Goal: Information Seeking & Learning: Learn about a topic

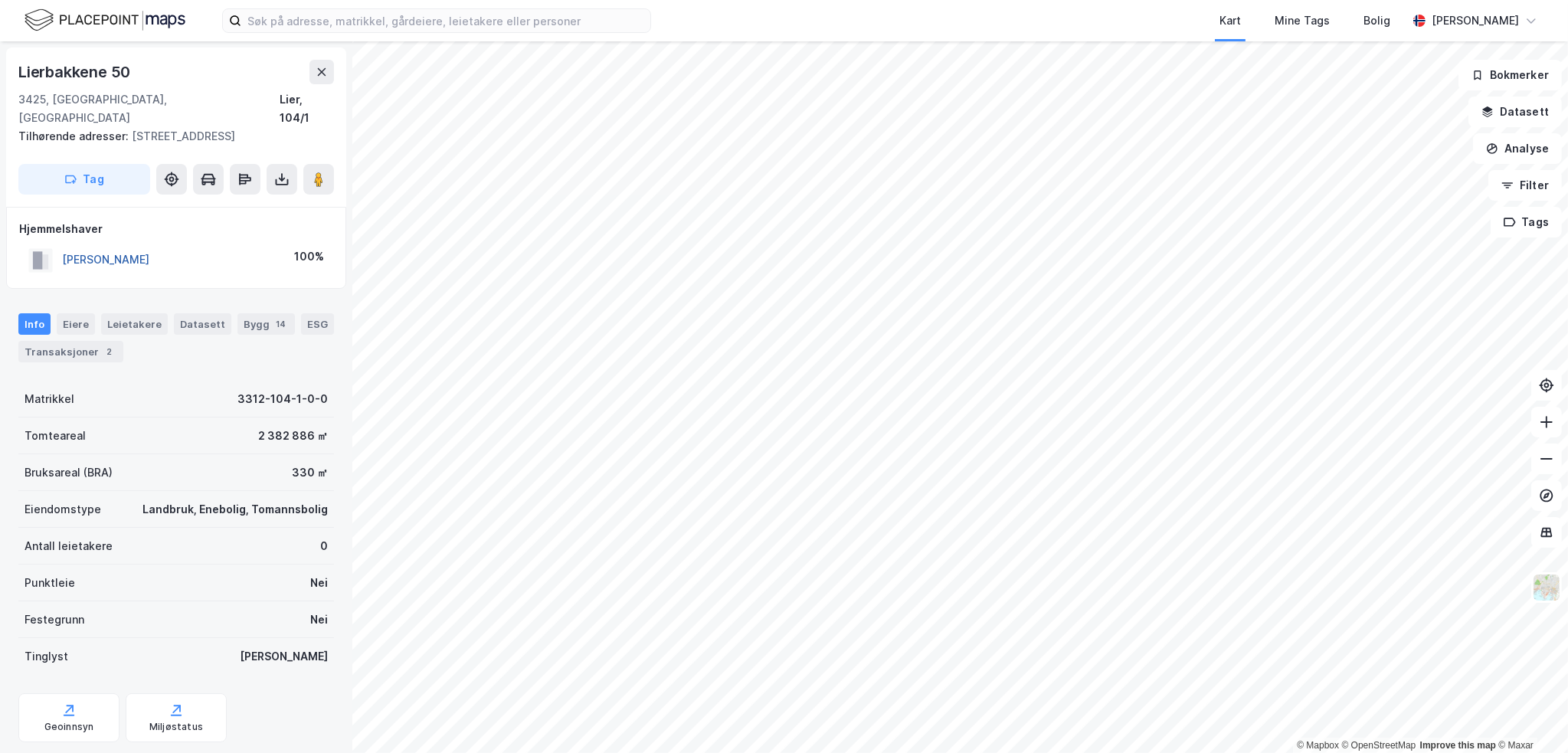
click at [0, 0] on button "[PERSON_NAME]" at bounding box center [0, 0] width 0 height 0
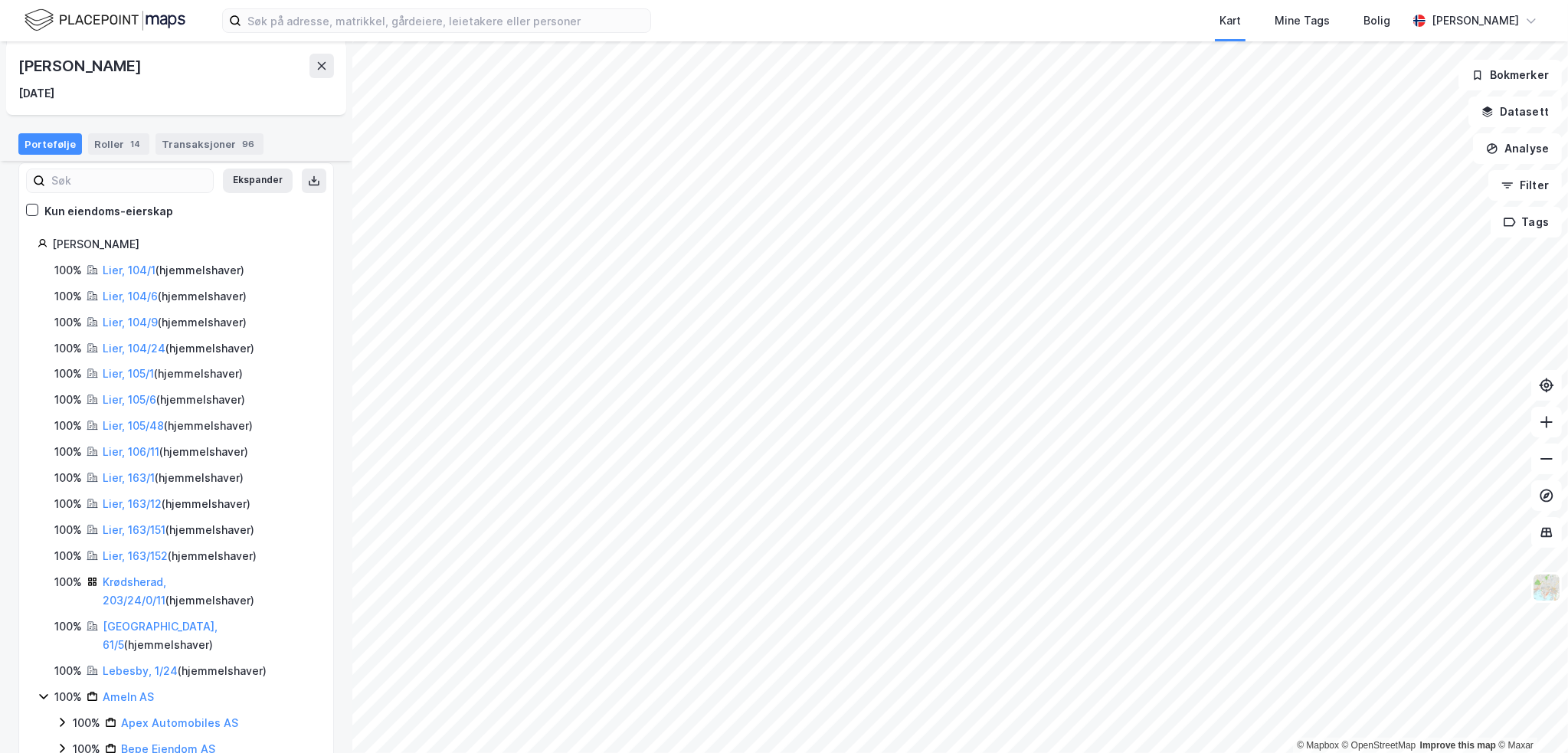
scroll to position [255, 0]
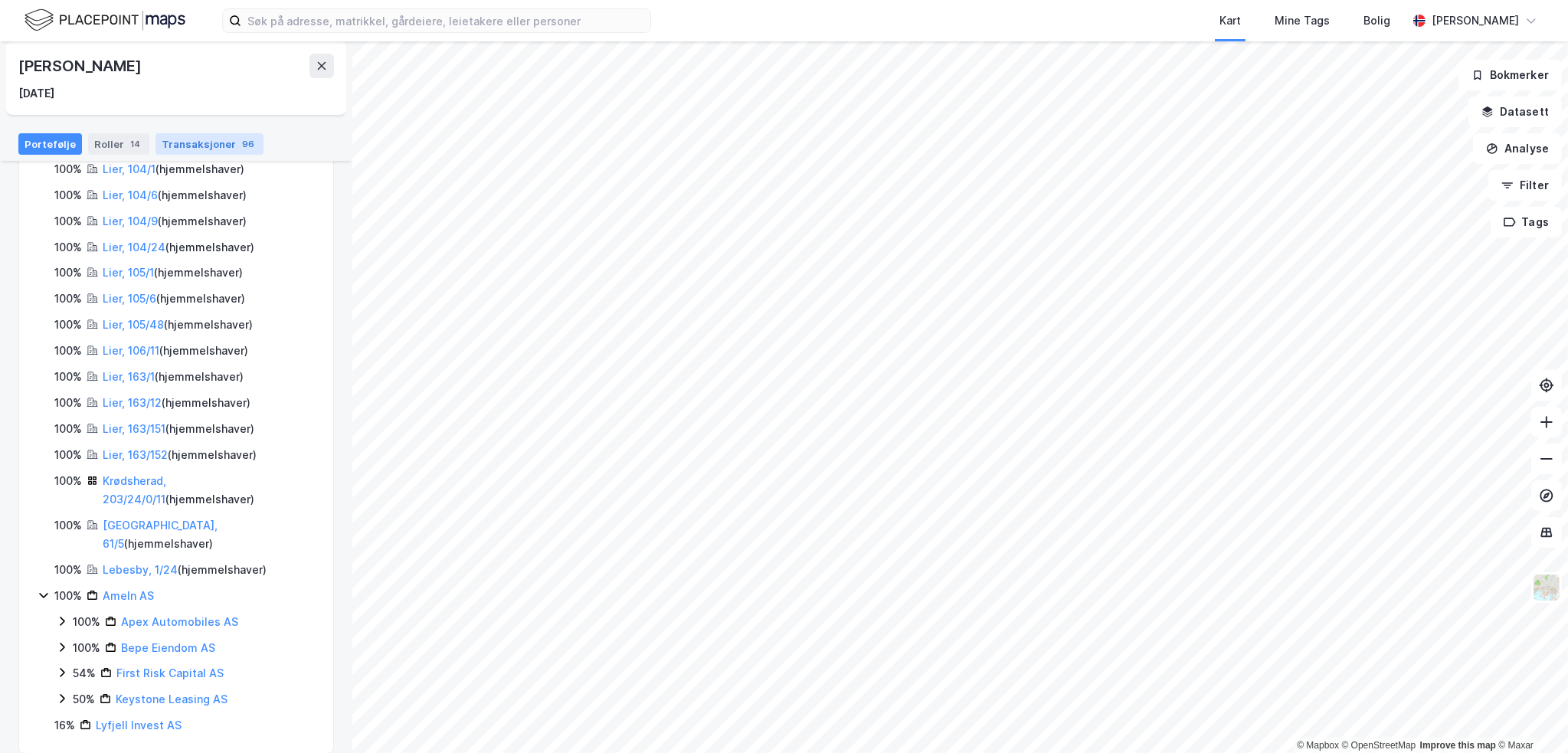
click at [239, 144] on div "96" at bounding box center [248, 144] width 18 height 15
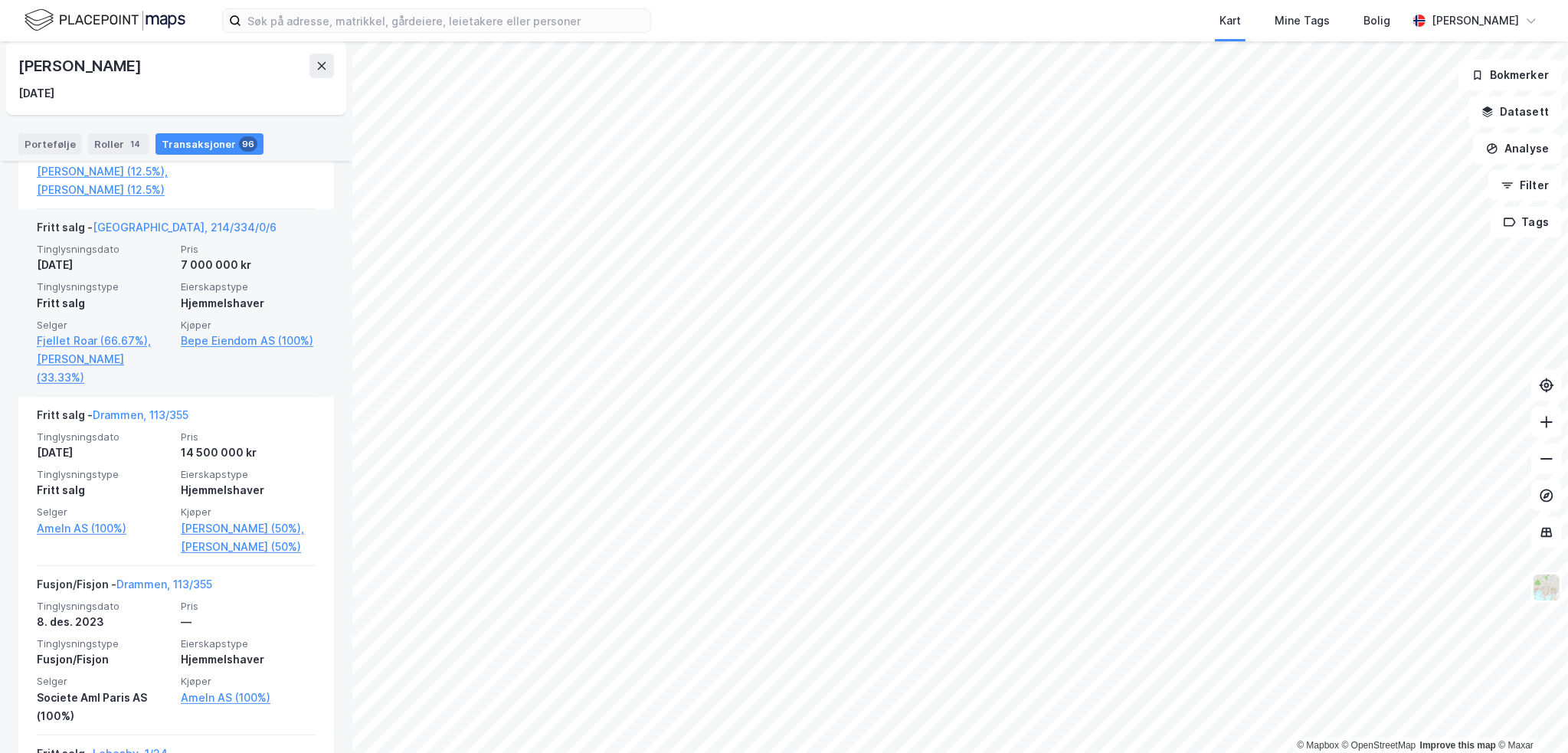
scroll to position [536, 0]
click at [161, 235] on link "[GEOGRAPHIC_DATA], 214/334/0/6" at bounding box center [184, 228] width 184 height 13
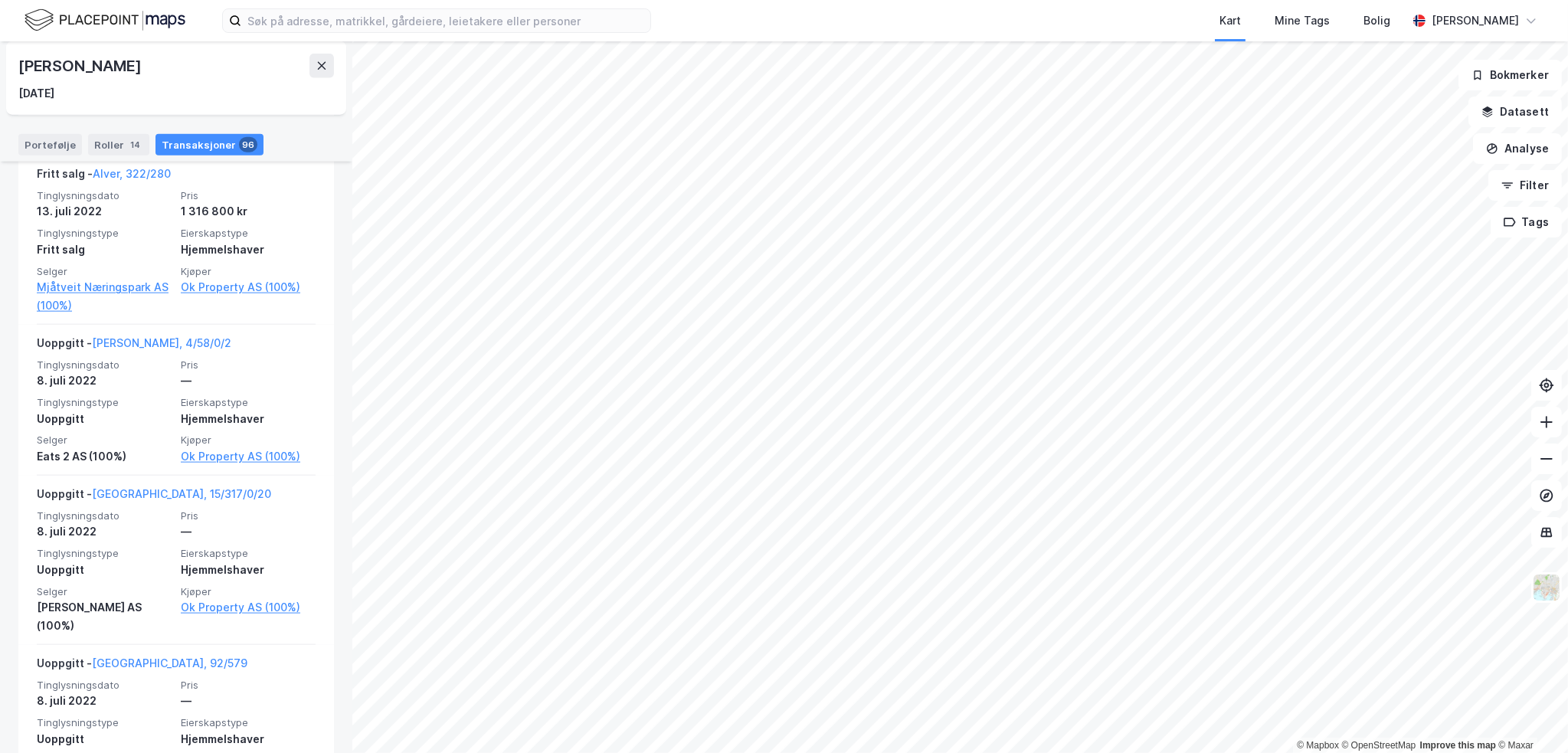
scroll to position [2683, 0]
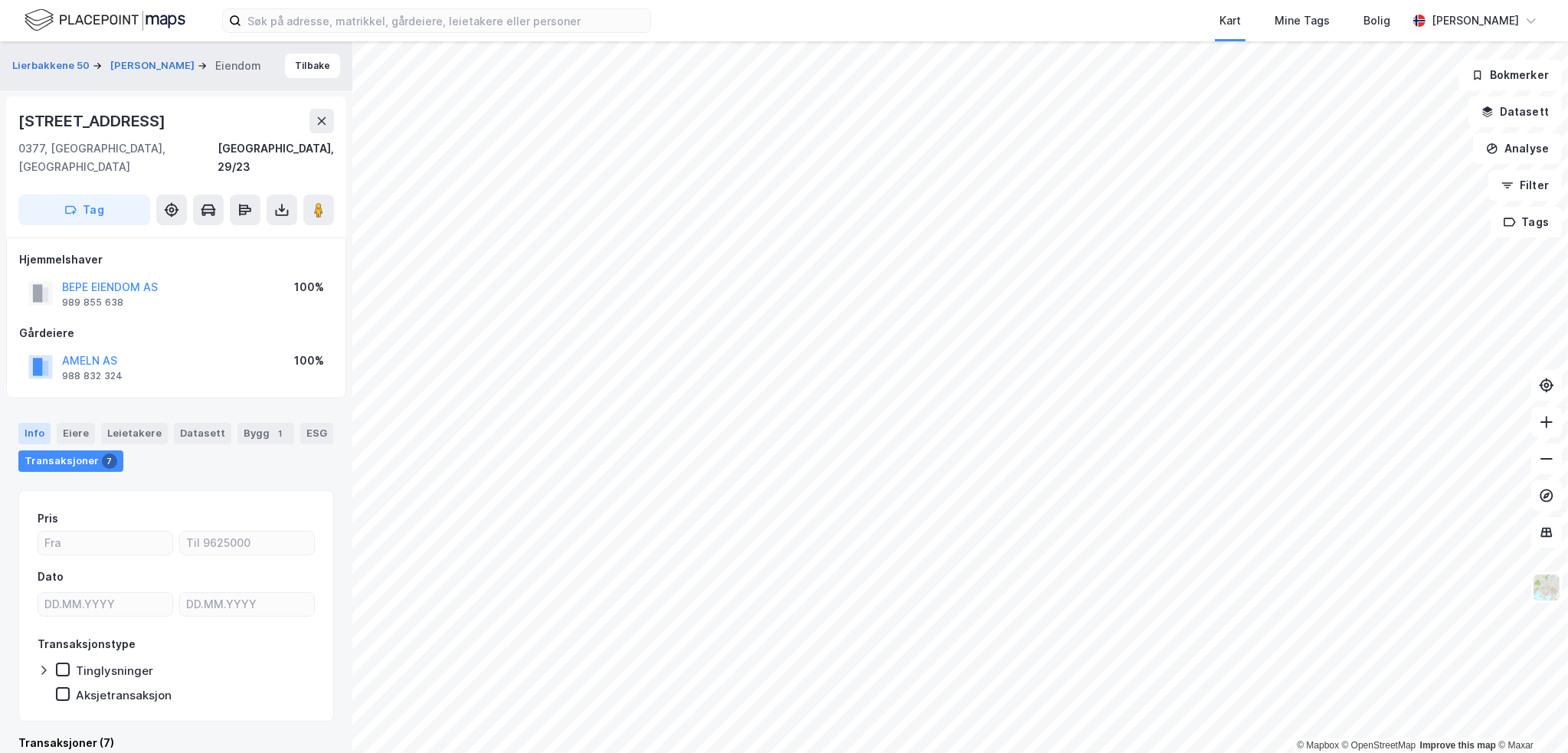
click at [37, 423] on div "Info" at bounding box center [34, 433] width 33 height 21
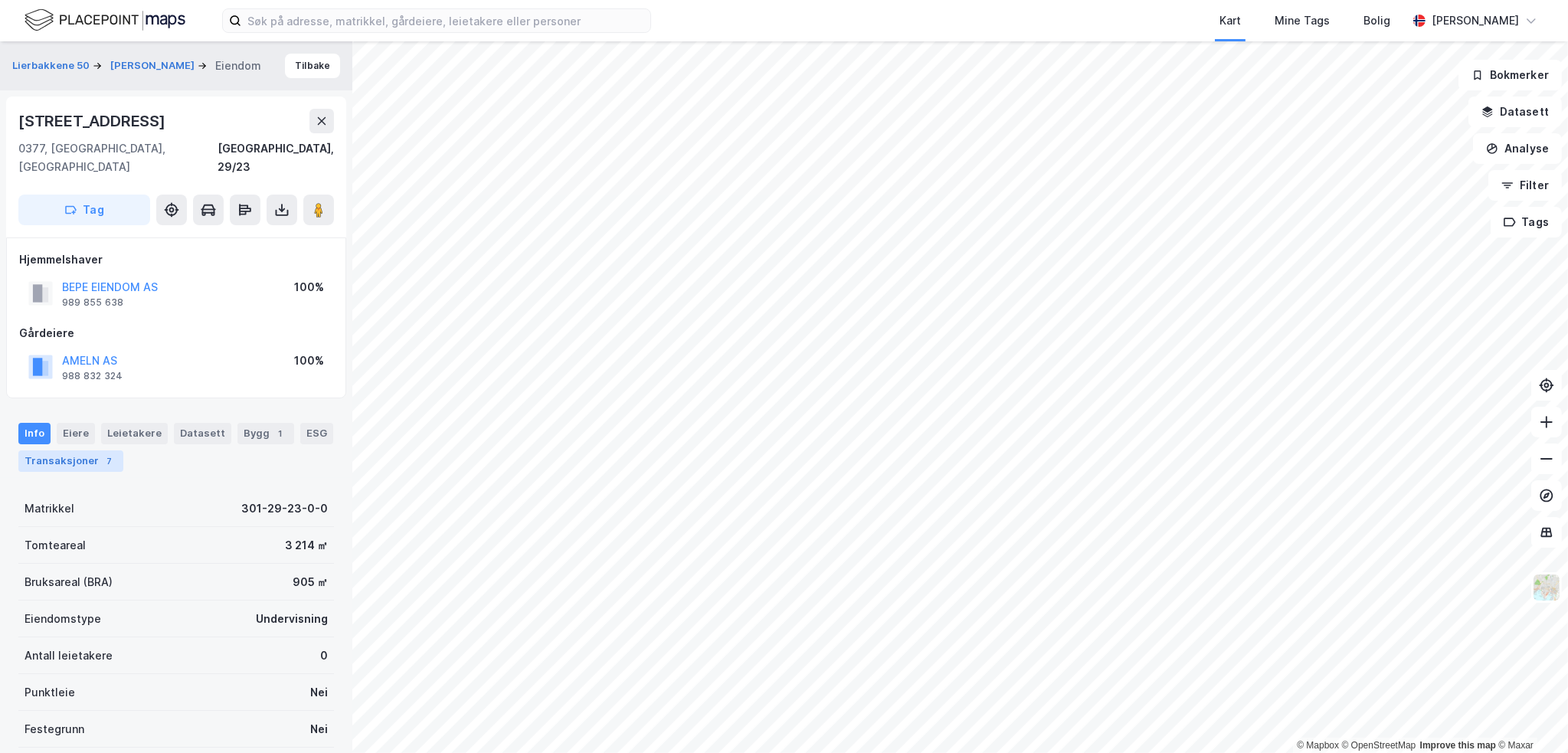
click at [87, 451] on div "Transaksjoner 7" at bounding box center [70, 461] width 105 height 21
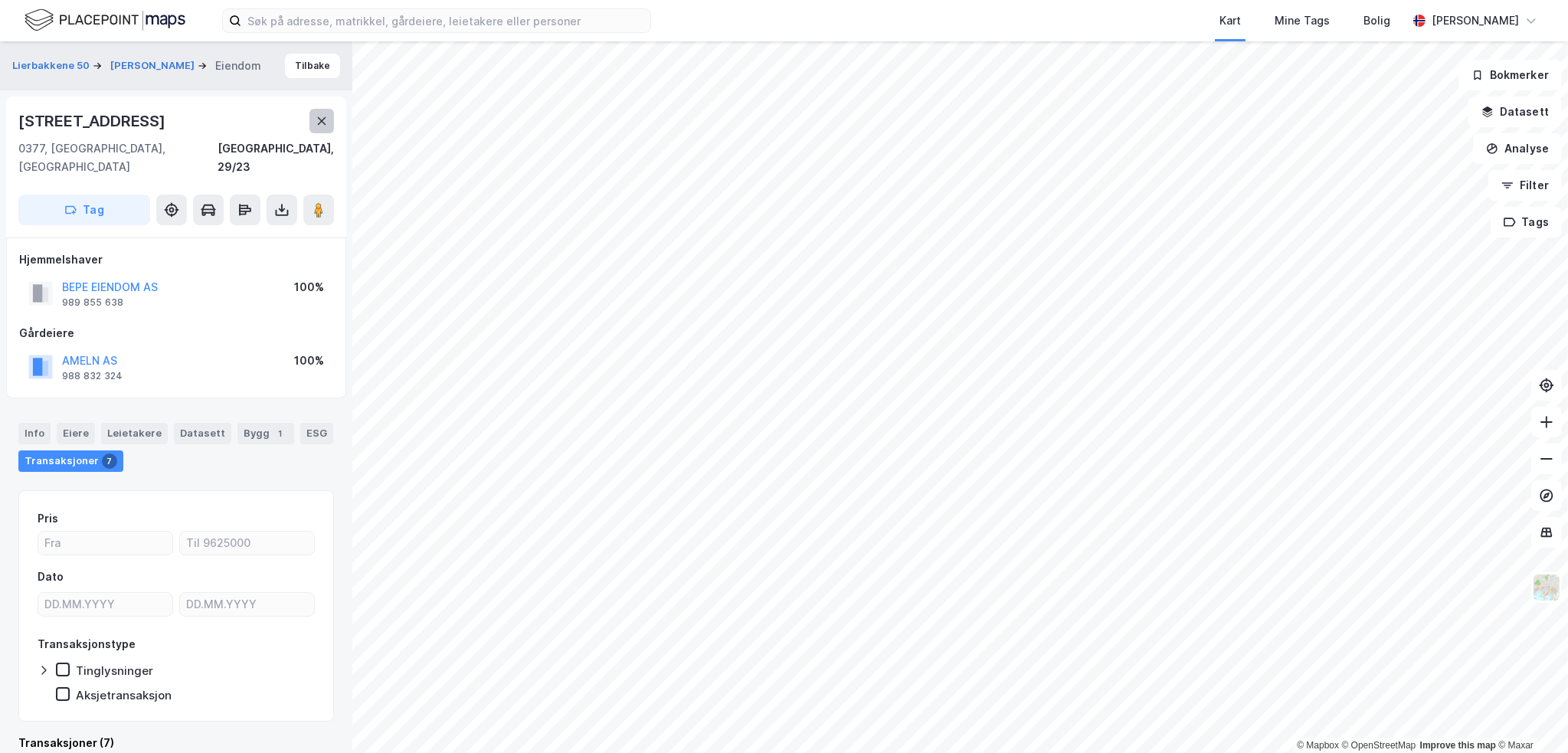
click at [321, 122] on icon at bounding box center [322, 121] width 9 height 8
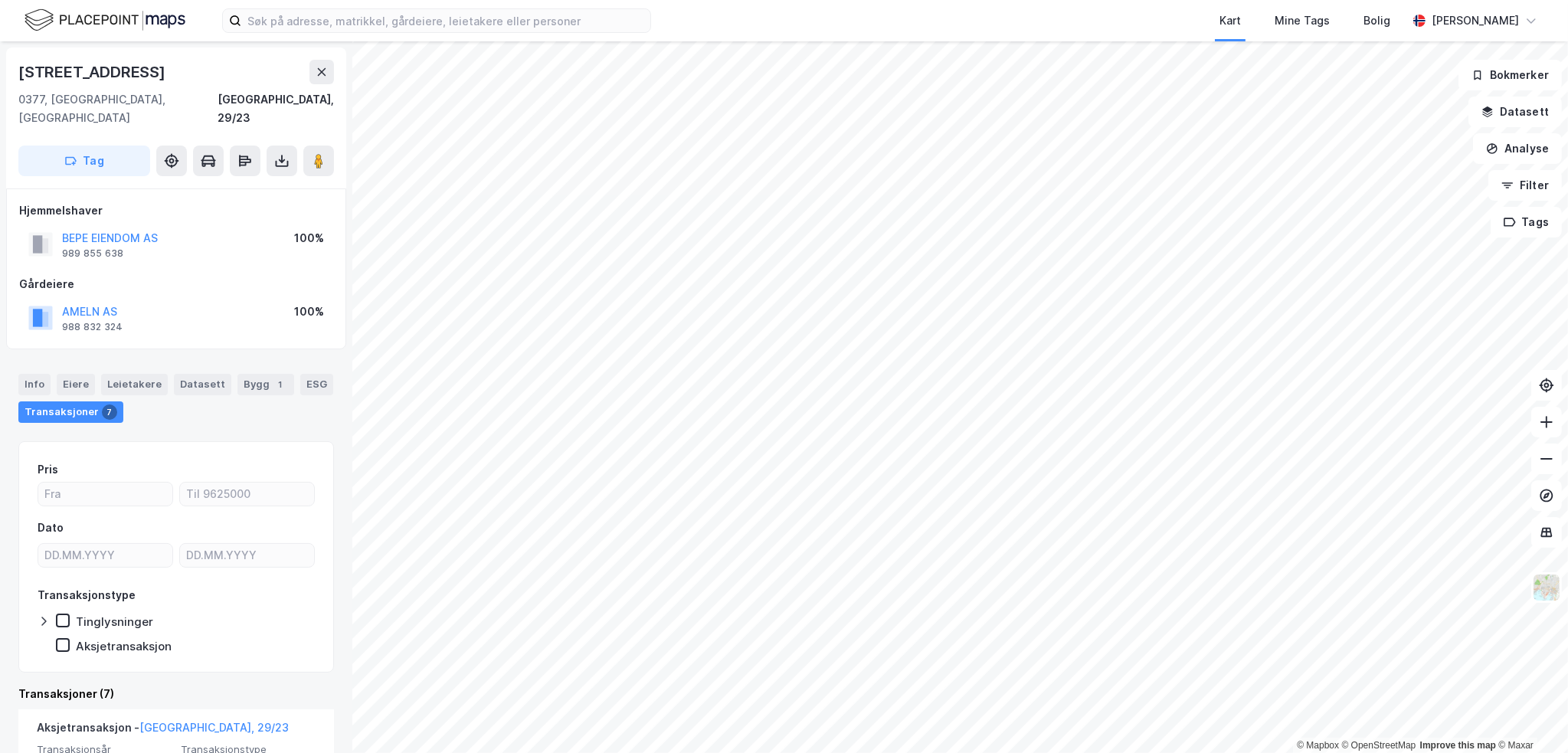
click at [121, 76] on div "[STREET_ADDRESS]" at bounding box center [93, 72] width 151 height 25
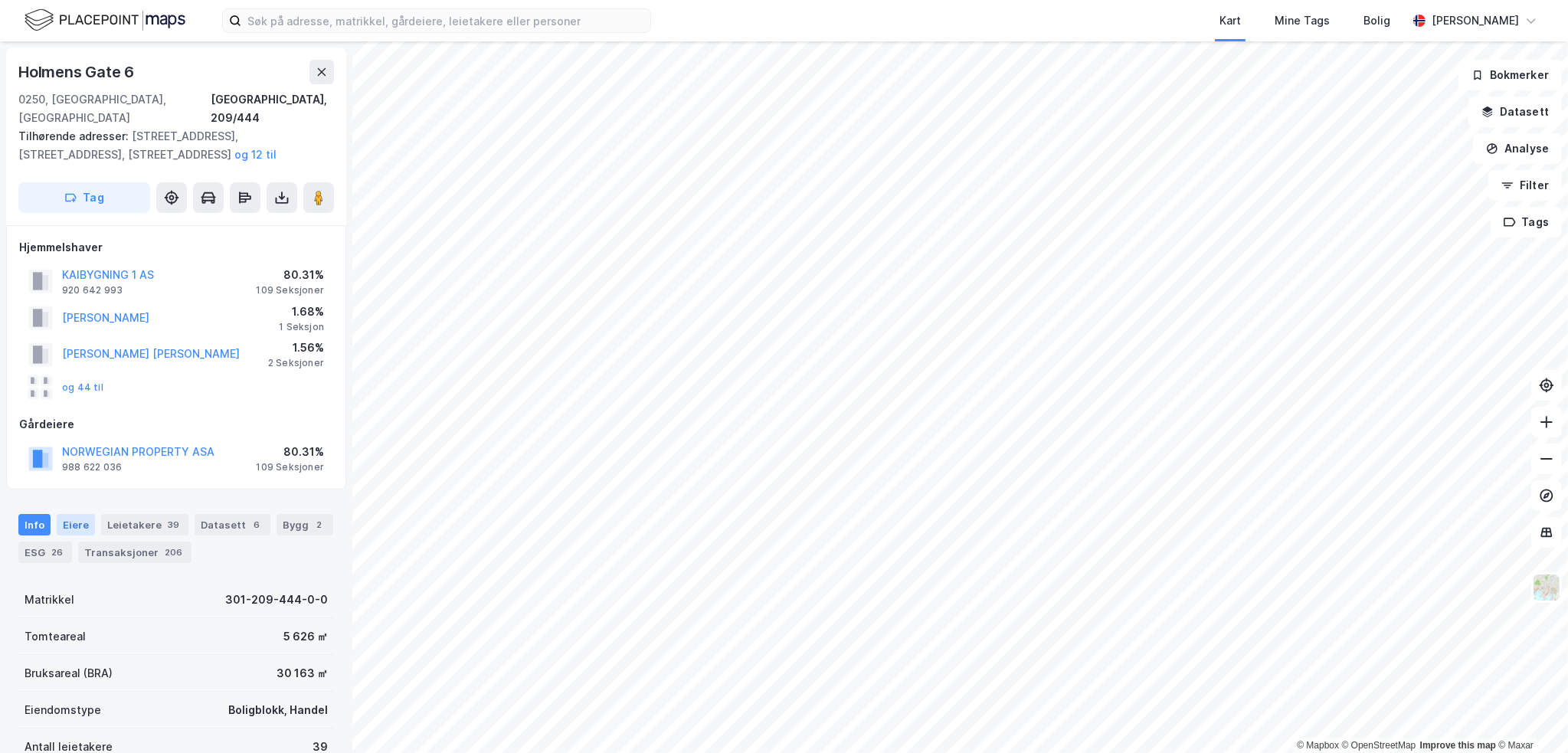
click at [75, 514] on div "Eiere" at bounding box center [76, 525] width 39 height 21
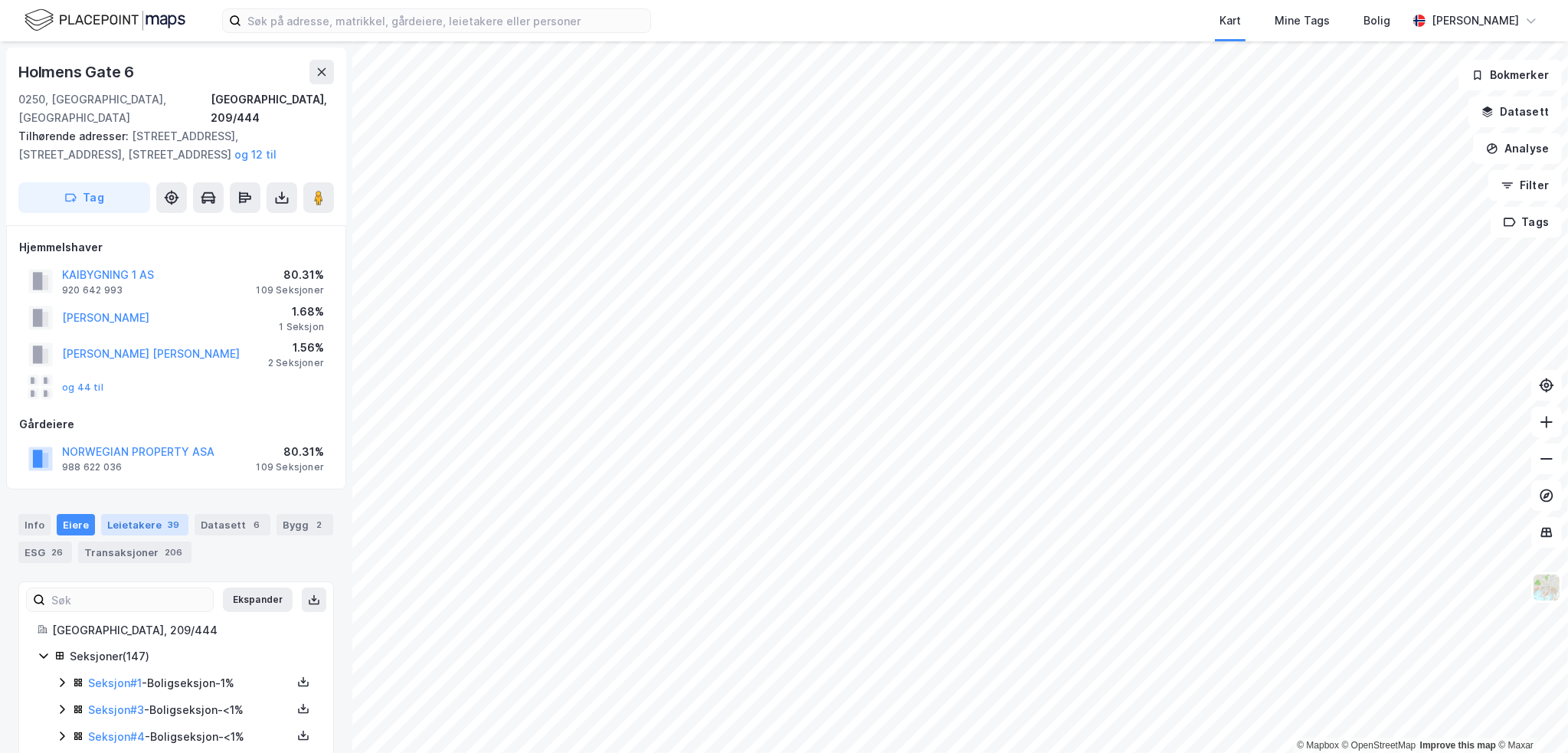
click at [139, 514] on div "Leietakere 39" at bounding box center [144, 525] width 87 height 21
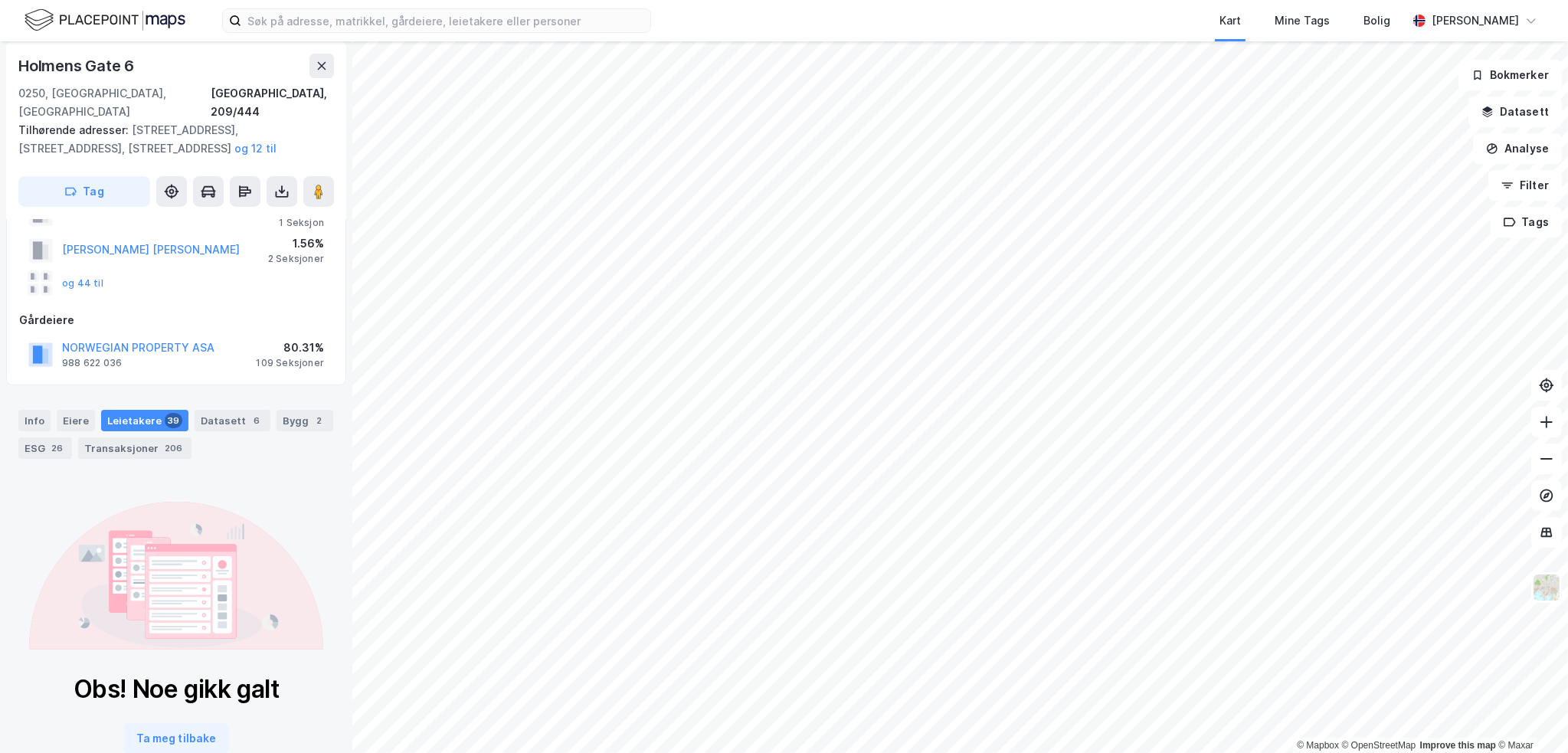
scroll to position [129, 0]
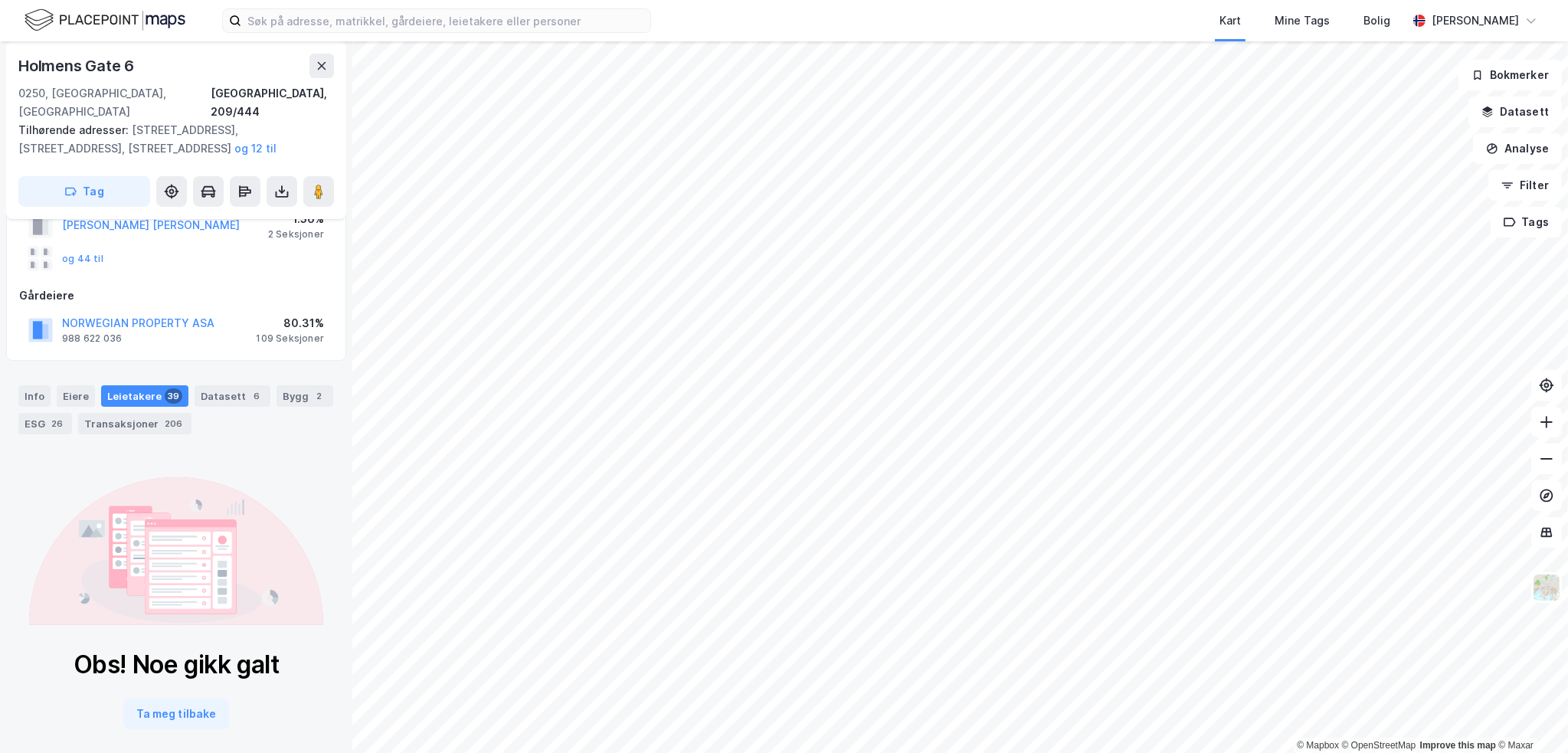
click at [170, 675] on div "Obs! Noe gikk galt Ta meg tilbake" at bounding box center [177, 690] width 206 height 80
click at [172, 699] on button "Ta meg tilbake" at bounding box center [176, 714] width 106 height 31
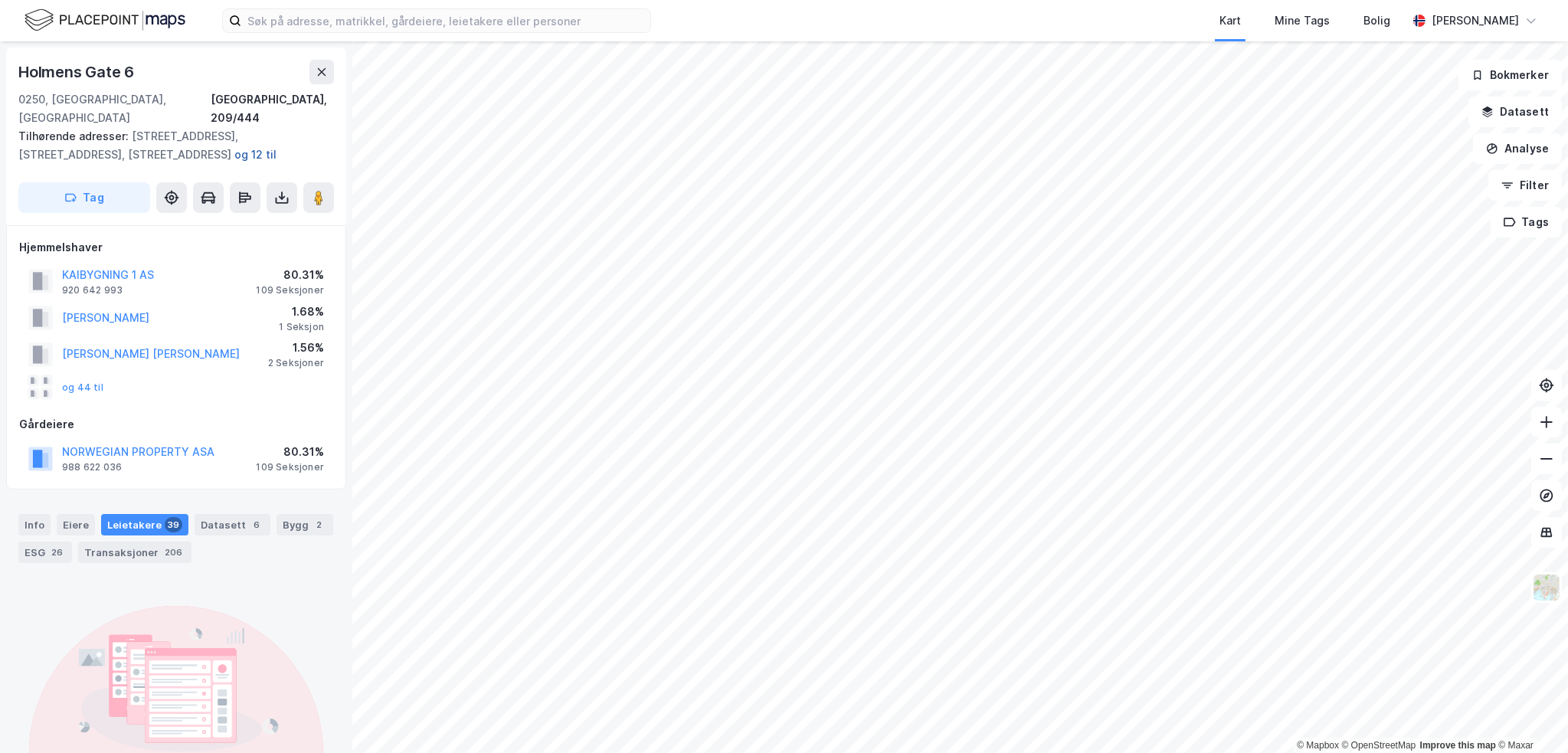
click at [0, 0] on button "og 12 til" at bounding box center [0, 0] width 0 height 0
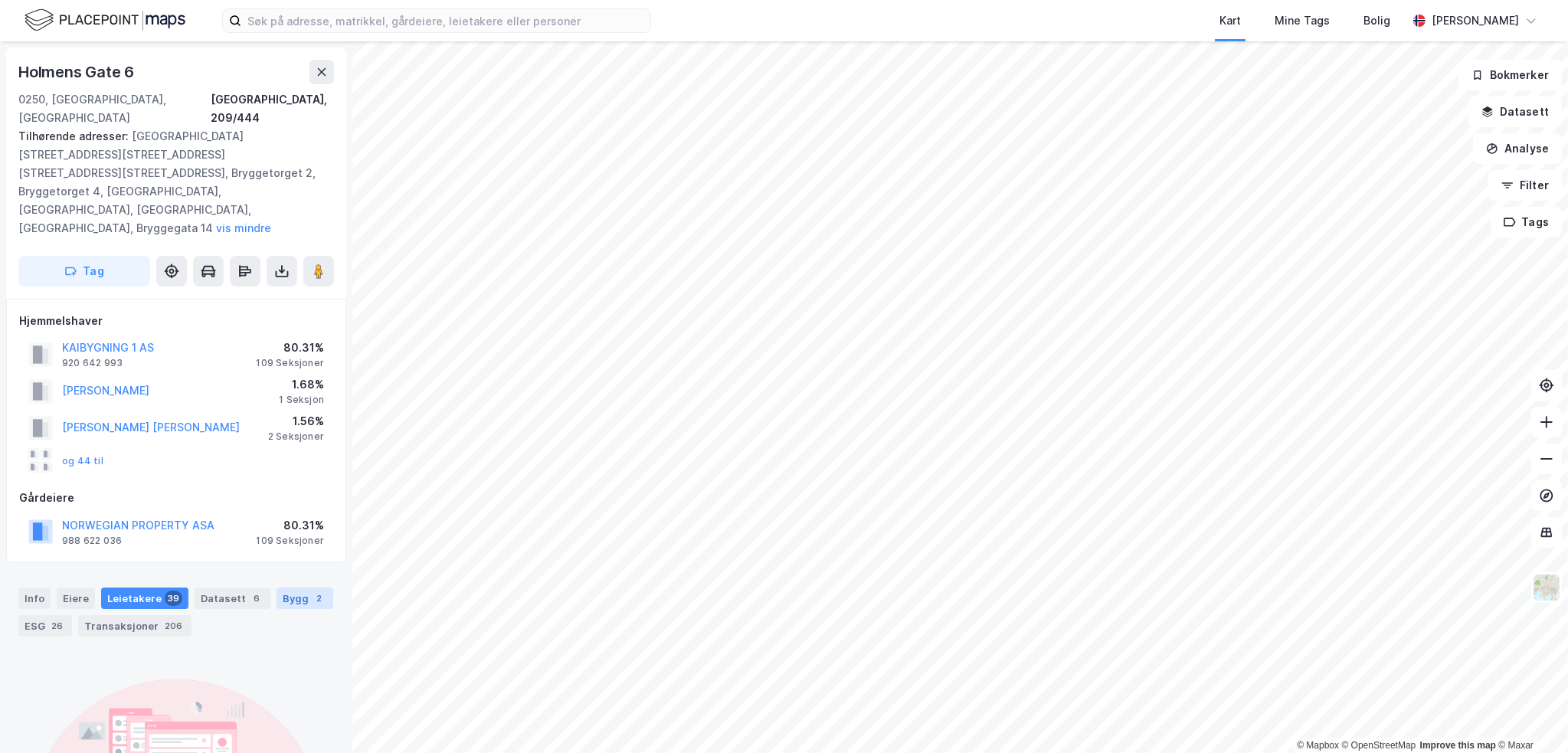
click at [285, 588] on div "Bygg 2" at bounding box center [305, 599] width 56 height 21
click at [165, 591] on div "39" at bounding box center [173, 598] width 18 height 15
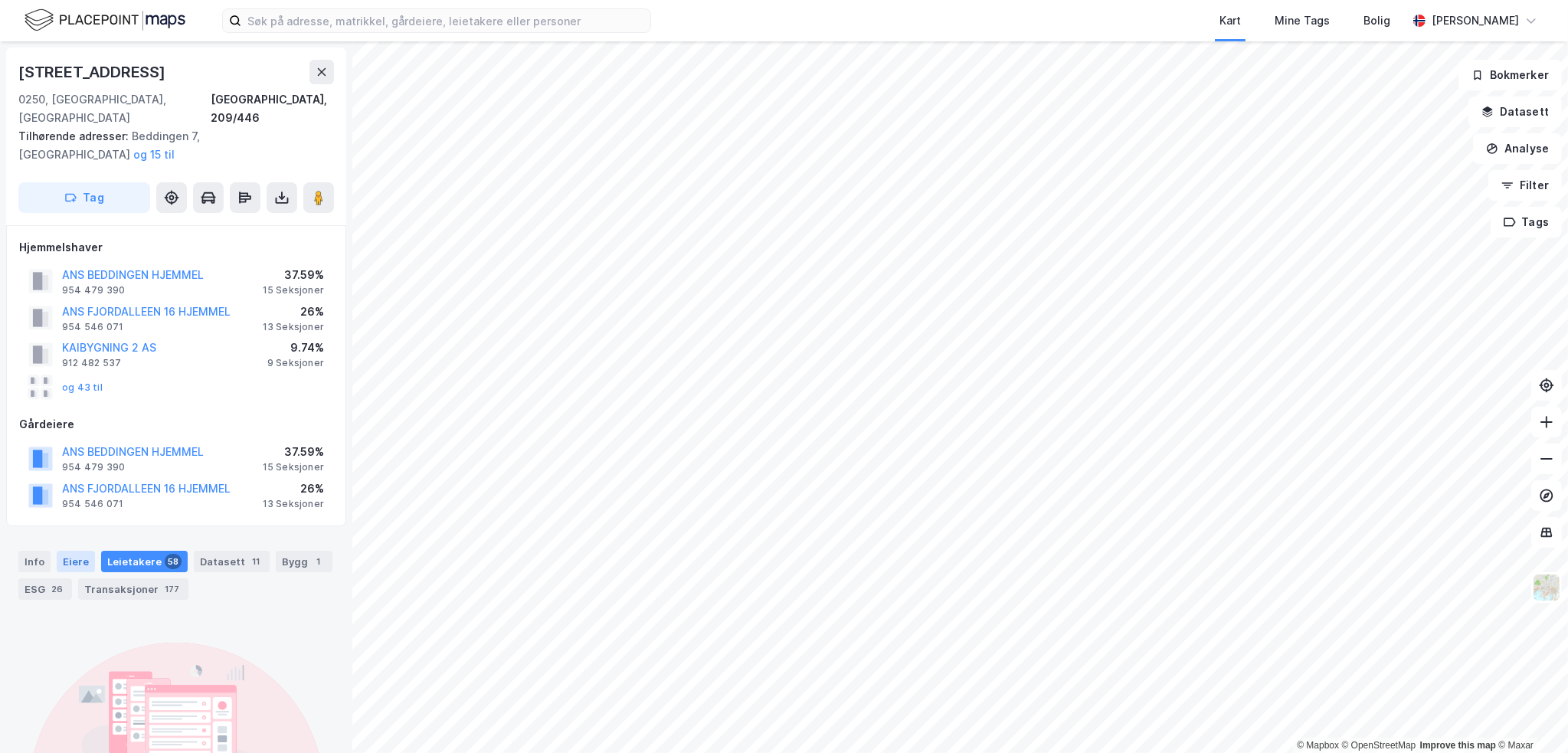
click at [85, 551] on div "Eiere" at bounding box center [76, 562] width 39 height 21
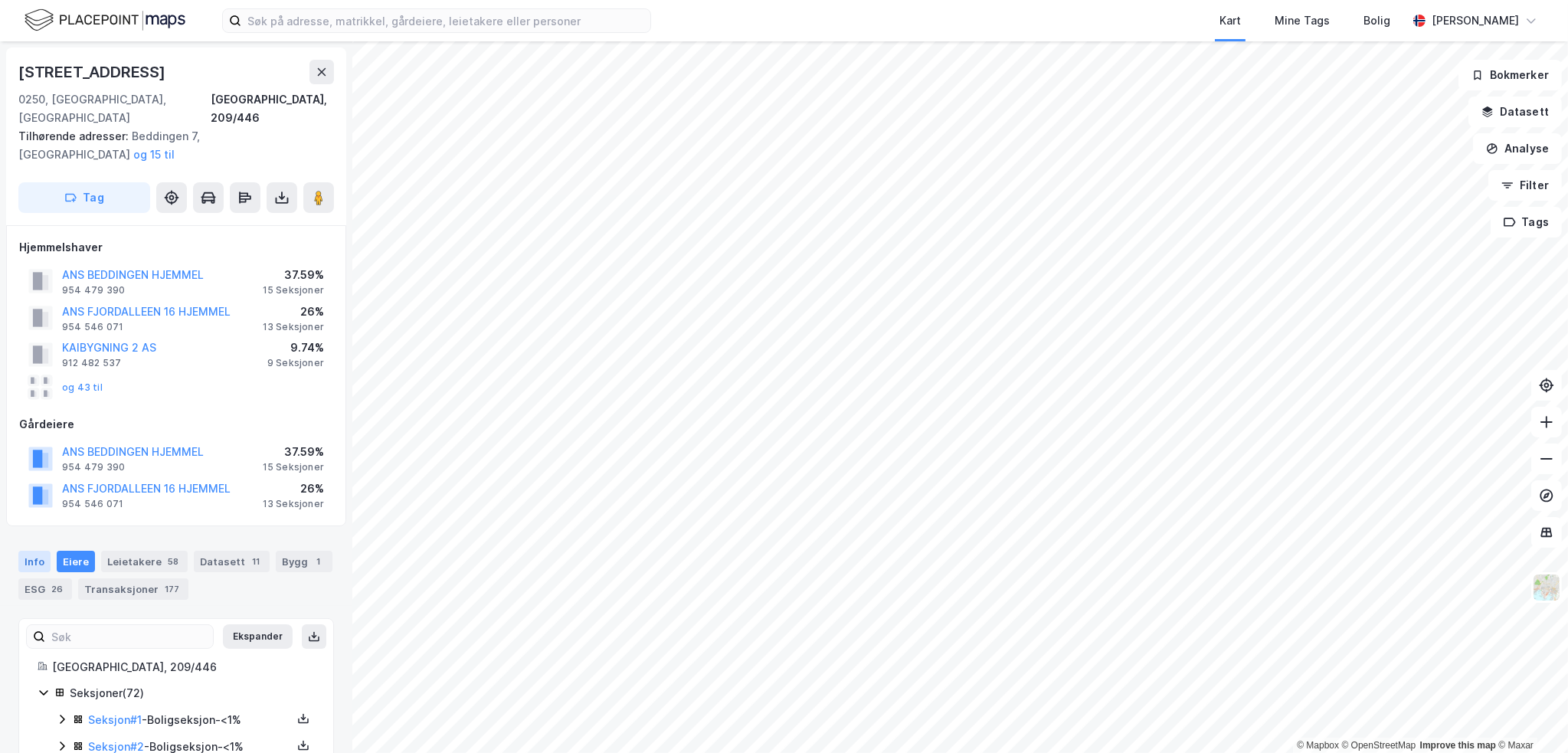
click at [39, 551] on div "Info" at bounding box center [34, 562] width 33 height 21
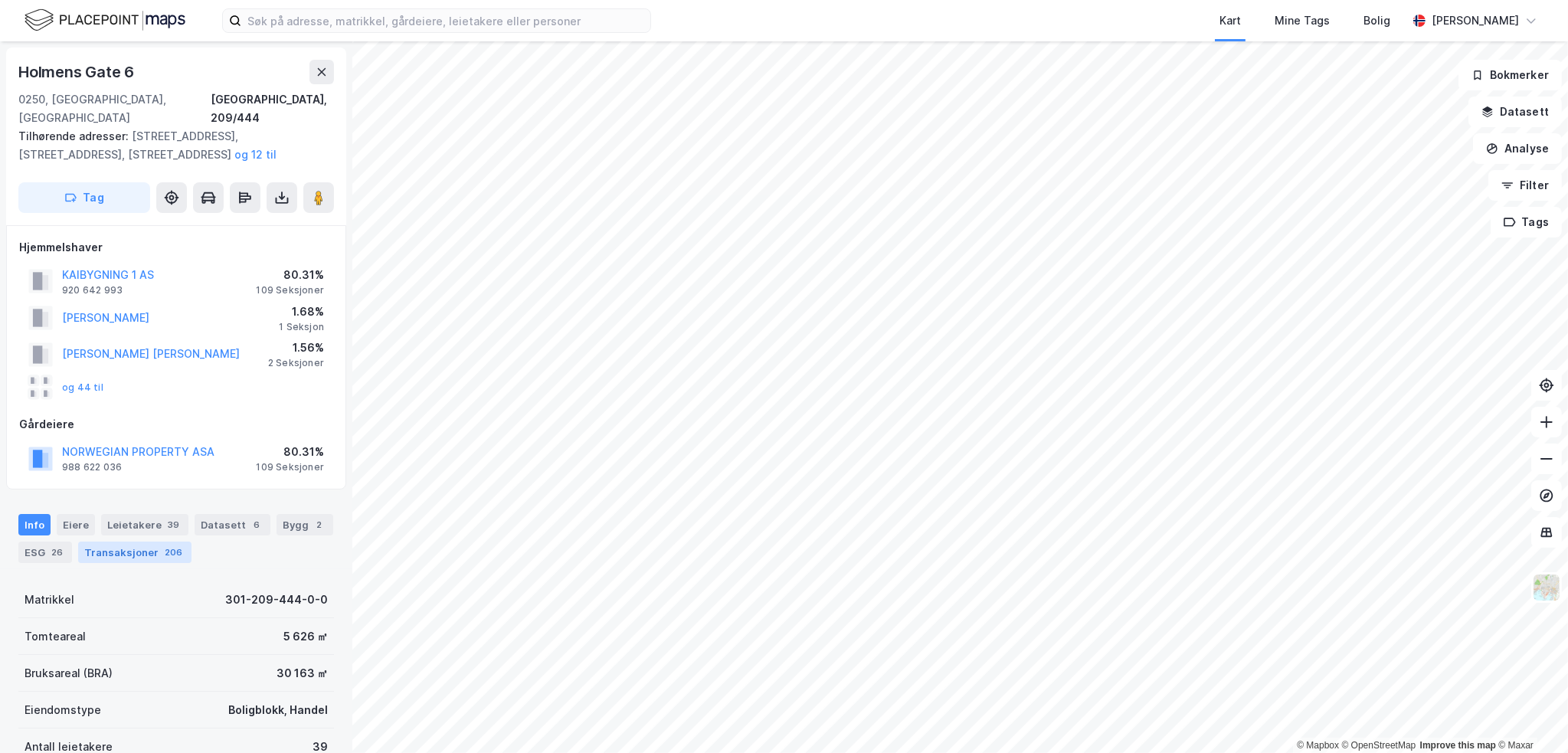
click at [145, 542] on div "Transaksjoner 206" at bounding box center [135, 552] width 114 height 21
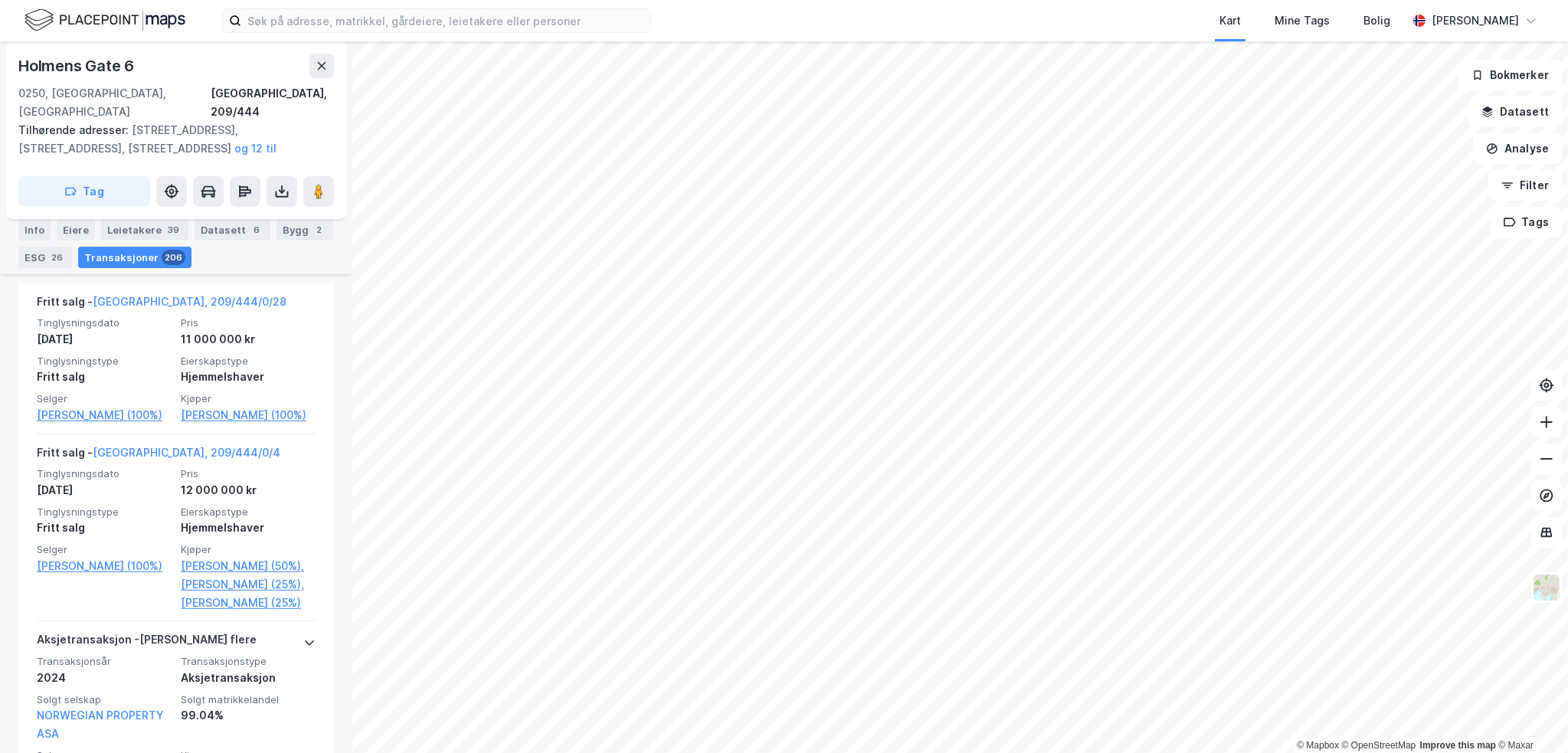
scroll to position [632, 0]
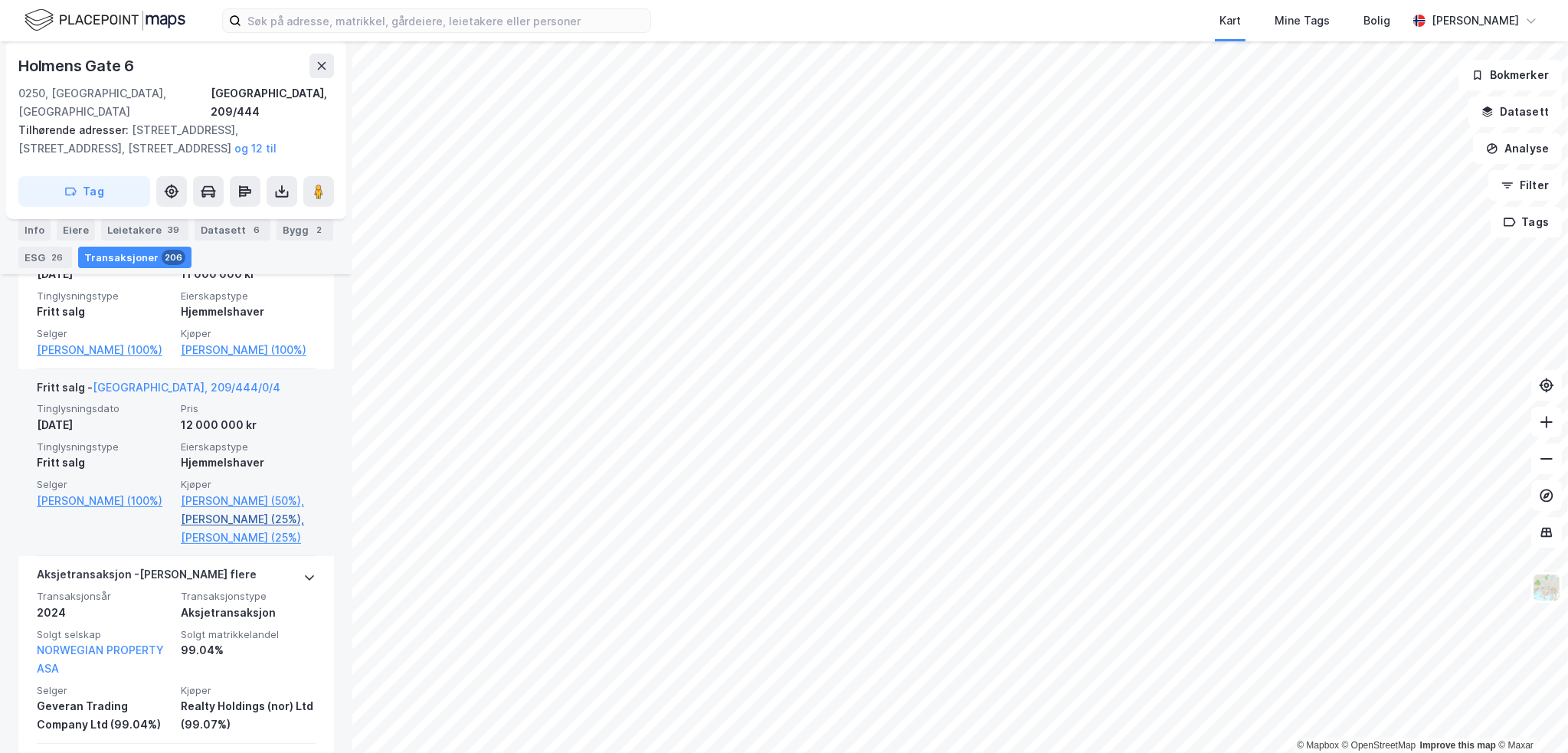
click at [248, 520] on link "Arntsen Ingelise (25%)," at bounding box center [247, 520] width 135 height 18
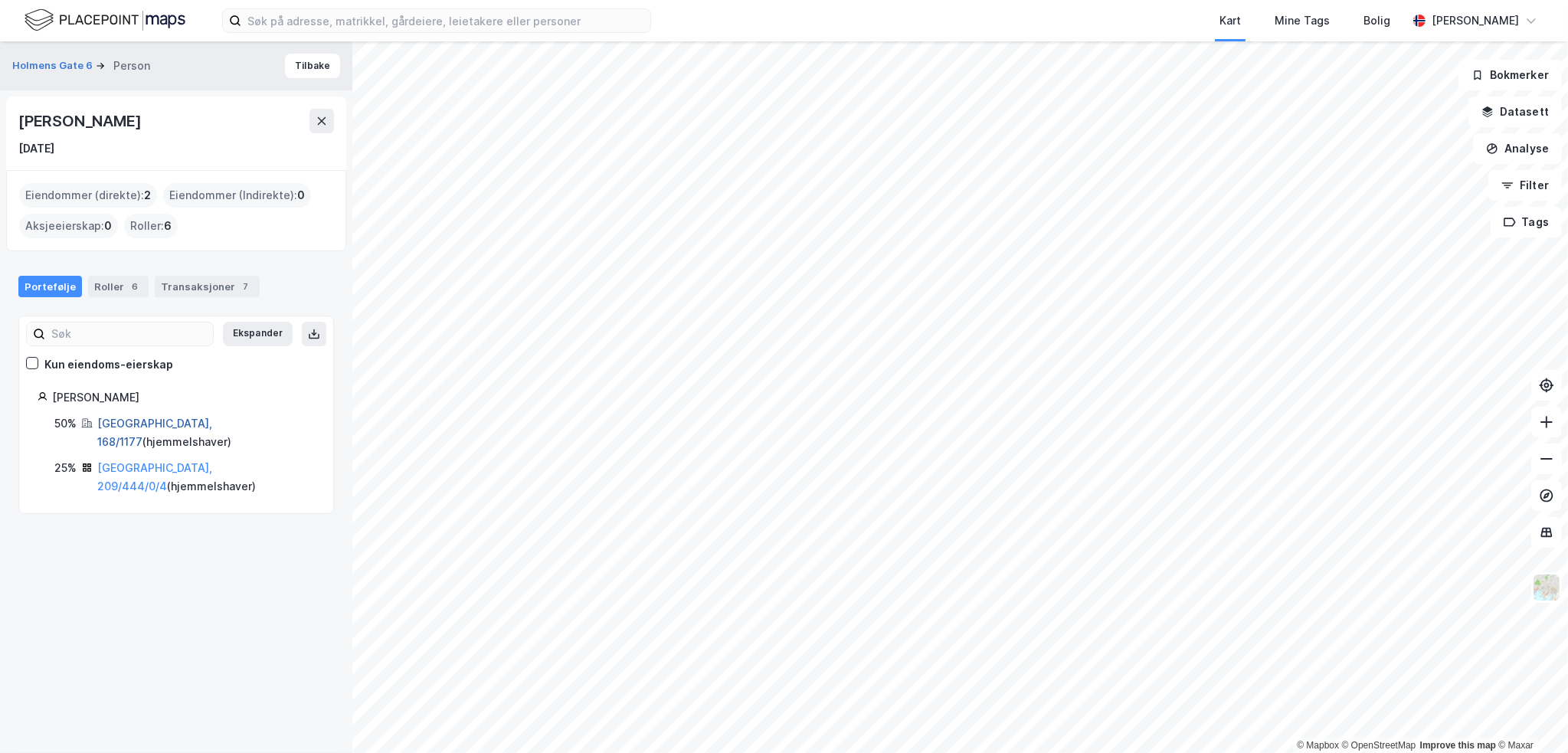
click at [122, 424] on link "Bergen, 168/1177" at bounding box center [155, 432] width 115 height 32
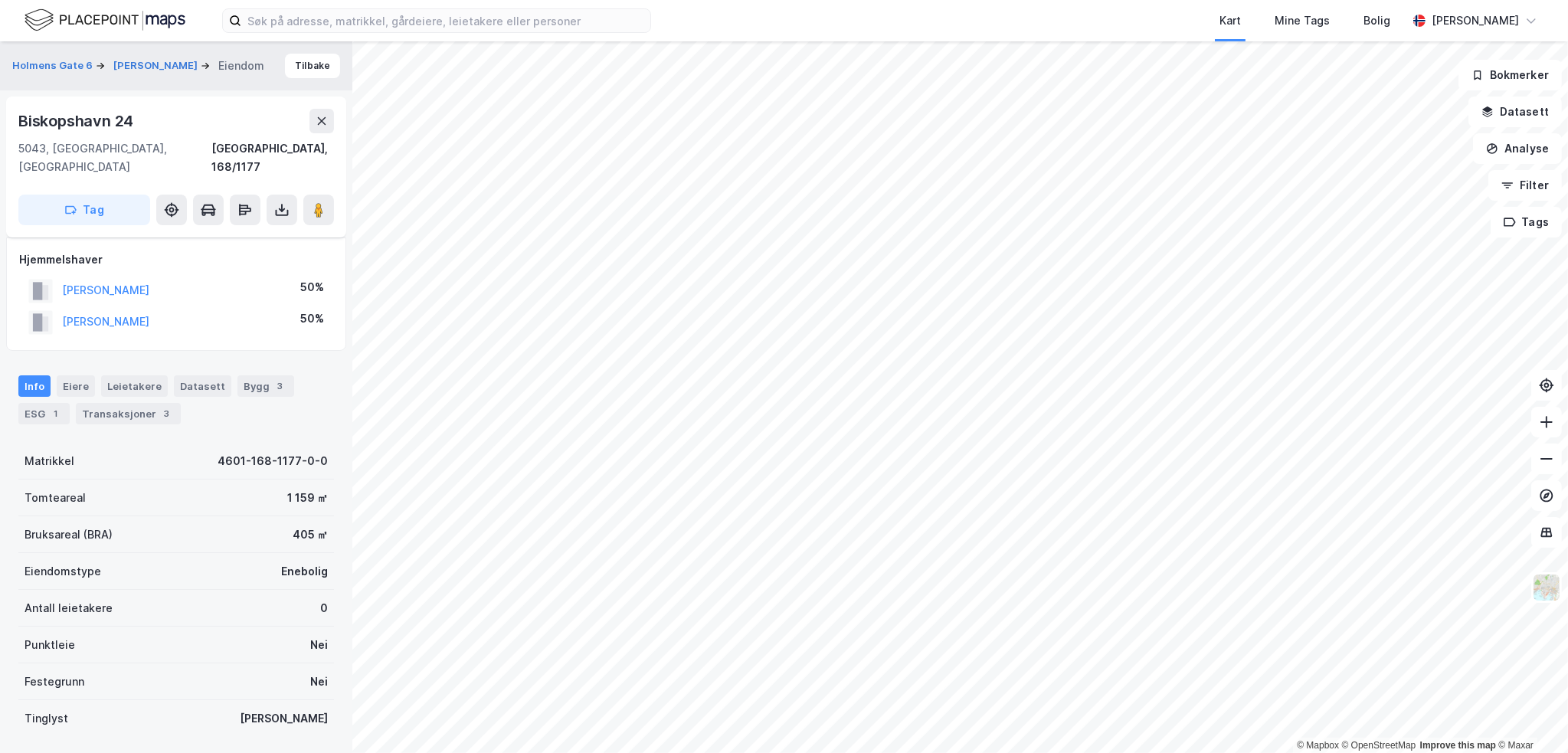
scroll to position [144, 0]
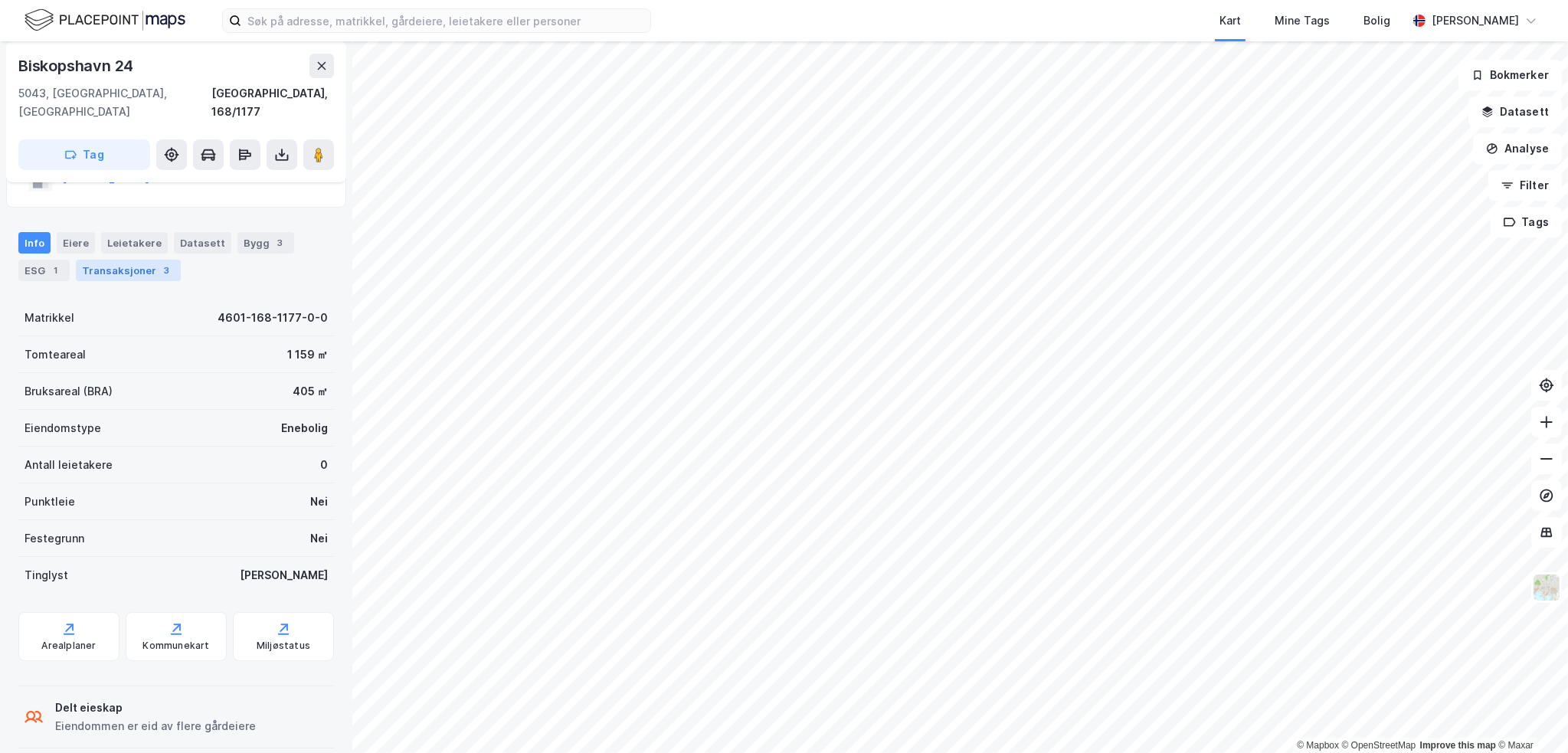
click at [148, 260] on div "Transaksjoner 3" at bounding box center [128, 270] width 105 height 21
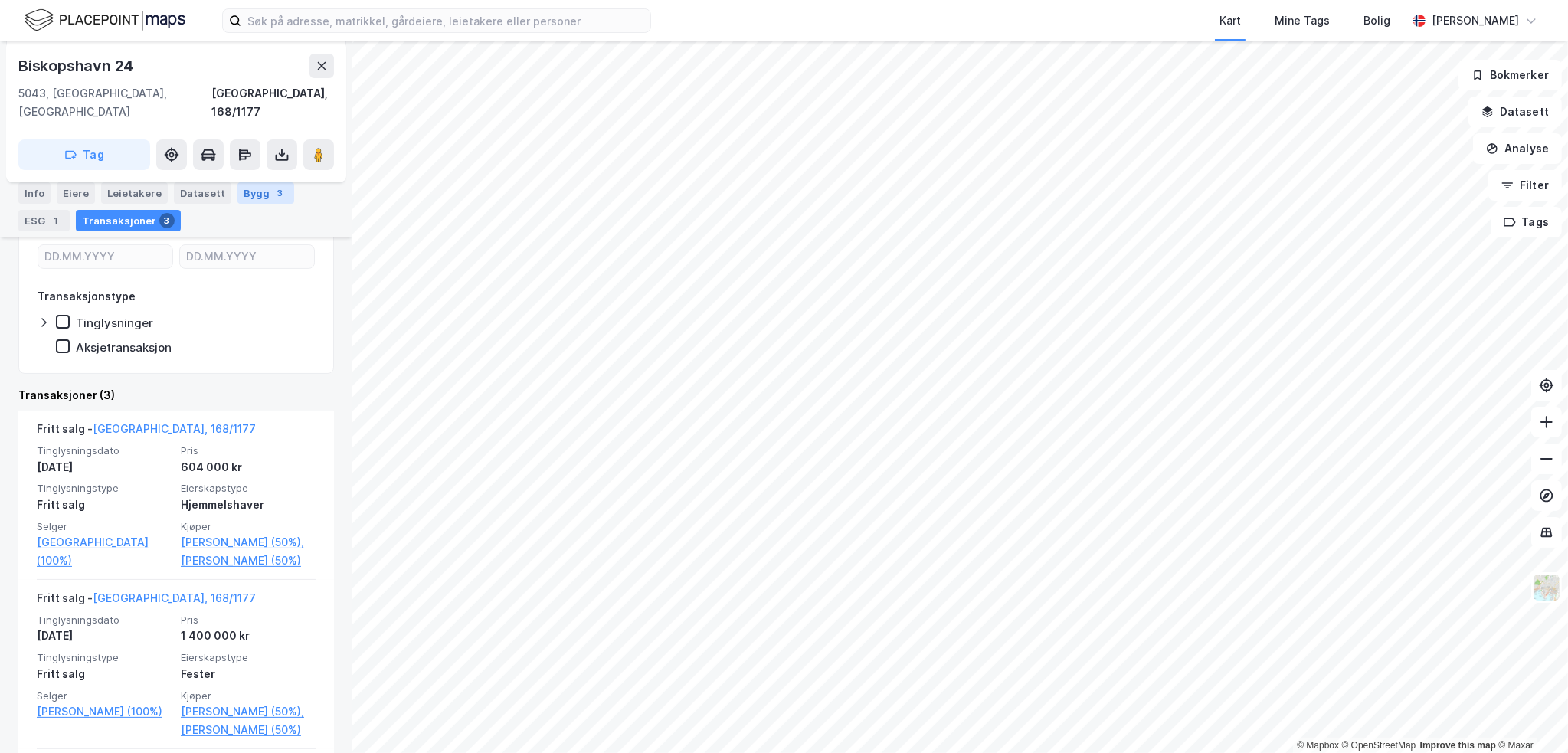
scroll to position [383, 0]
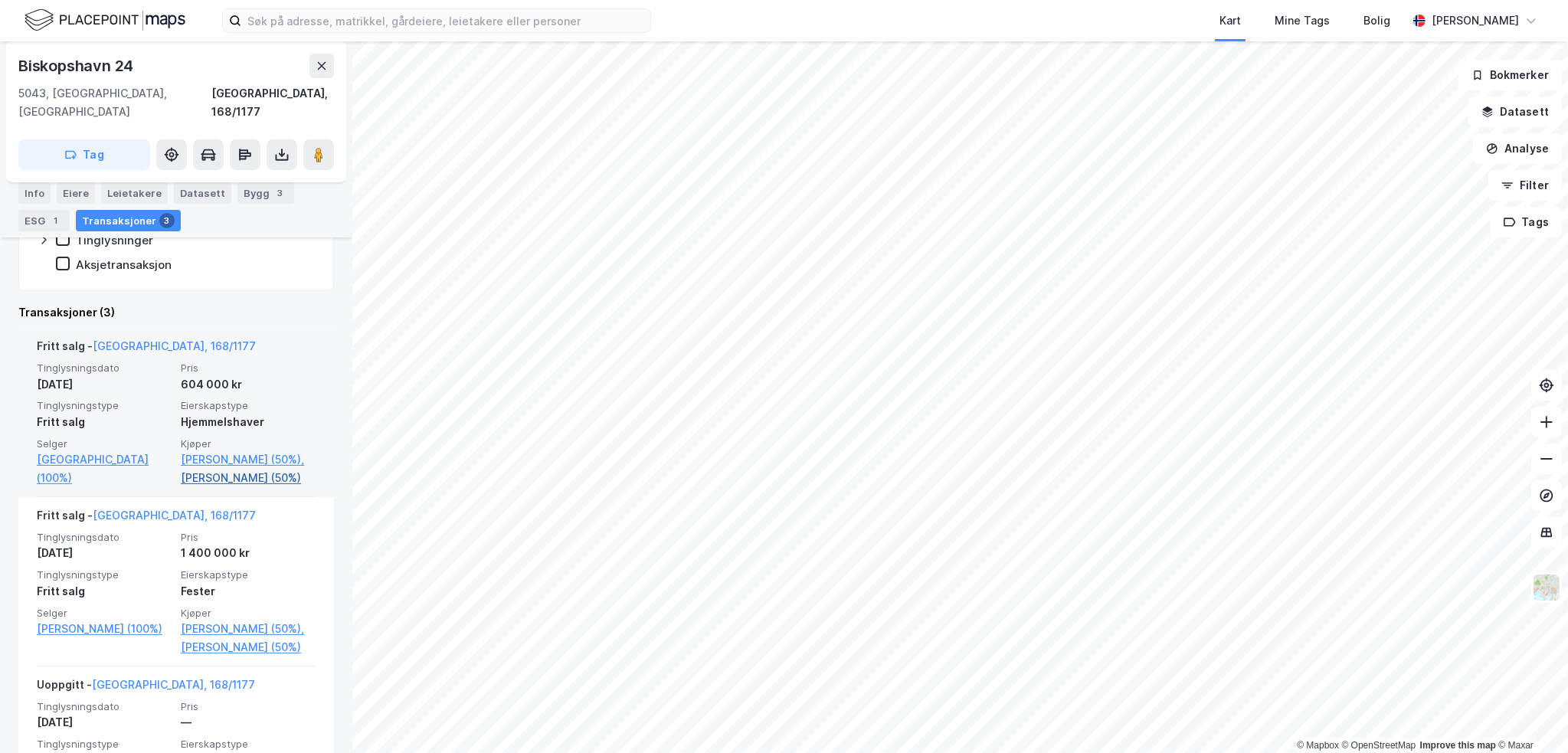
click at [227, 469] on link "Gørvell-dahll Lars (50%)" at bounding box center [247, 478] width 135 height 18
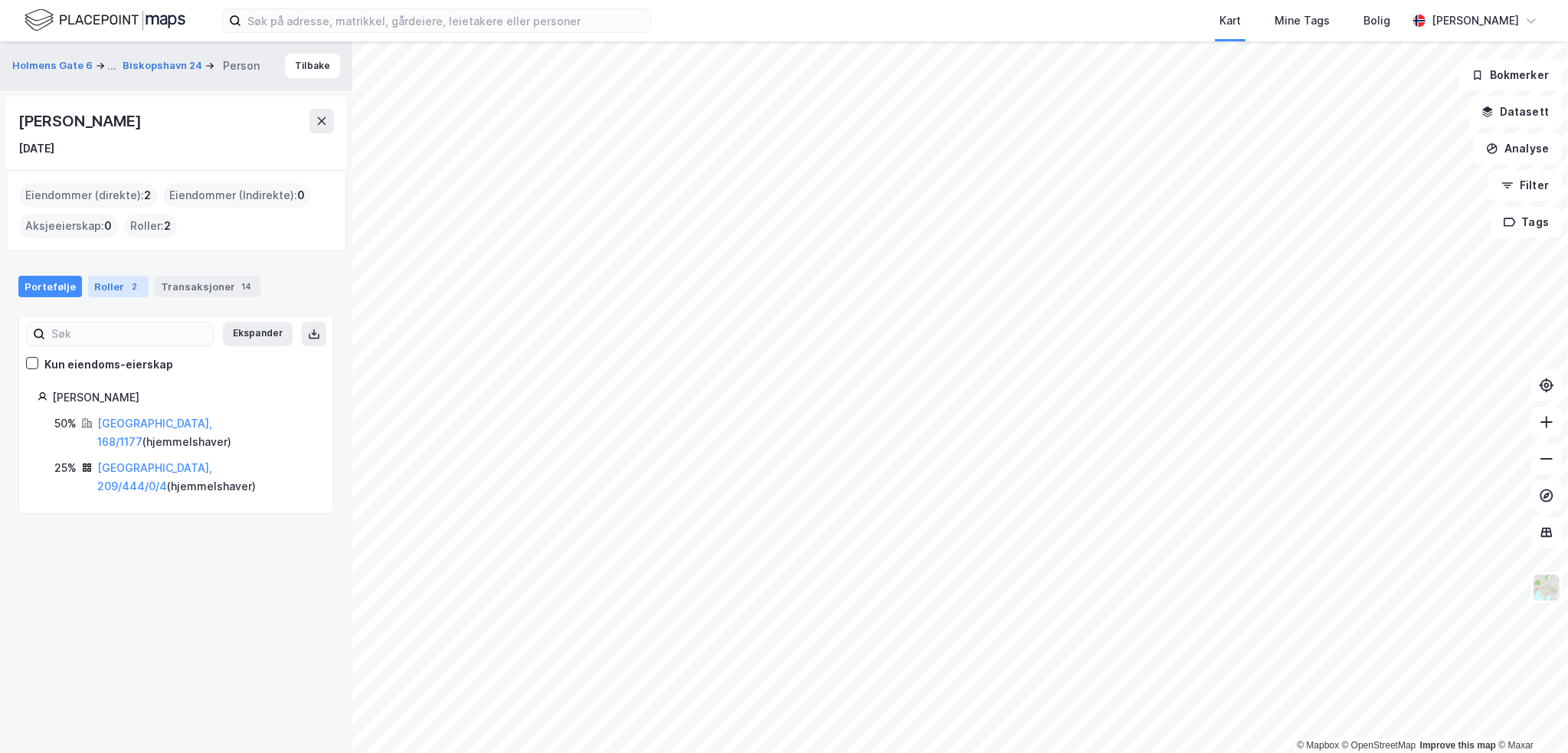
click at [128, 292] on div "2" at bounding box center [134, 286] width 15 height 15
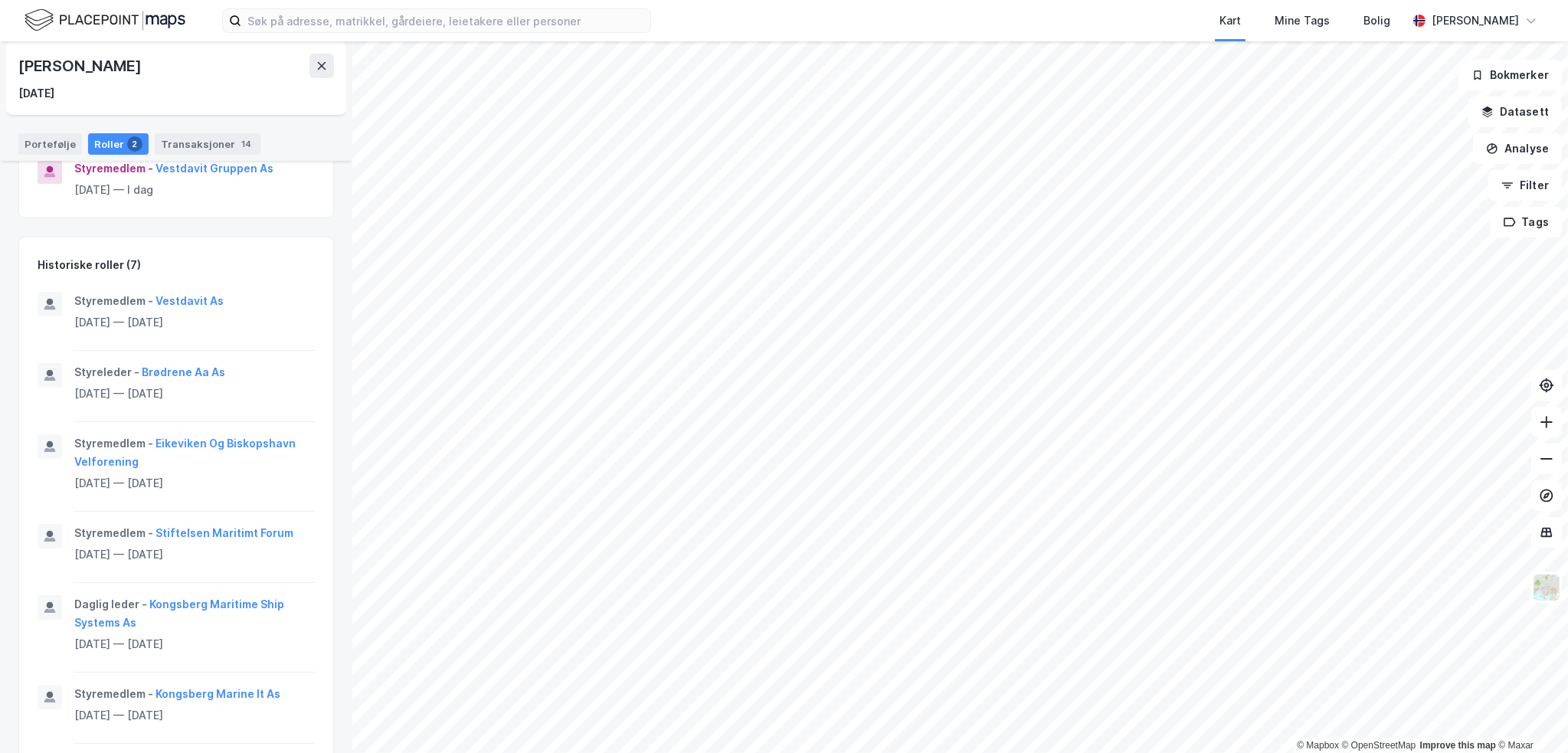
scroll to position [306, 0]
